Goal: Task Accomplishment & Management: Manage account settings

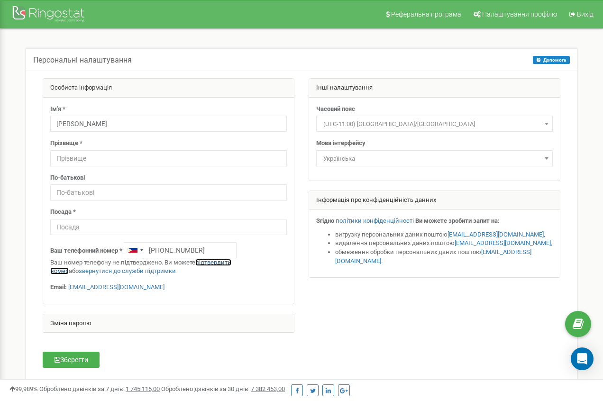
click at [224, 262] on link "підтвердити номер" at bounding box center [140, 267] width 181 height 16
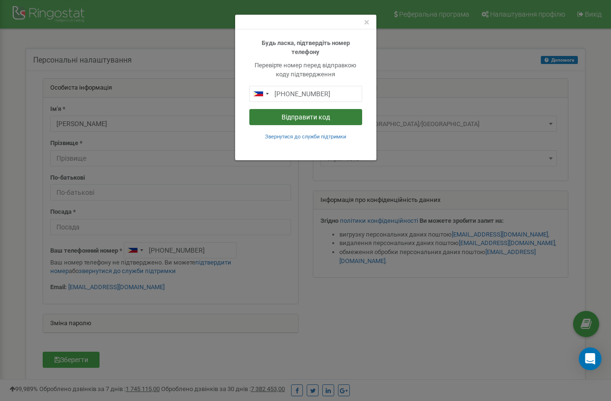
click at [312, 115] on button "Відправити код" at bounding box center [305, 117] width 113 height 16
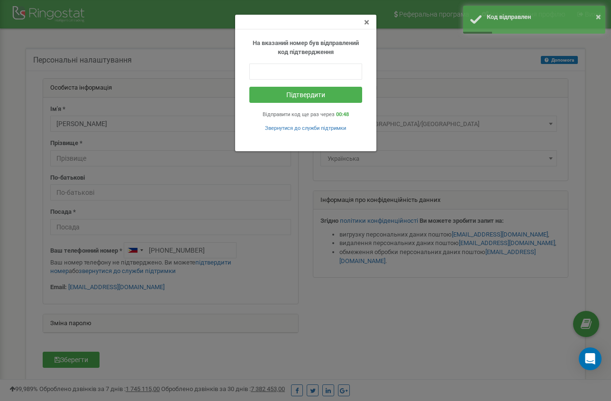
click at [365, 20] on span "×" at bounding box center [366, 22] width 5 height 11
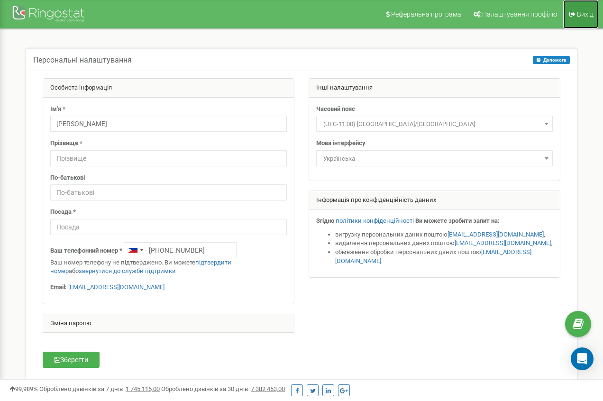
click at [585, 9] on link "Вихід" at bounding box center [580, 14] width 35 height 28
